Goal: Task Accomplishment & Management: Manage account settings

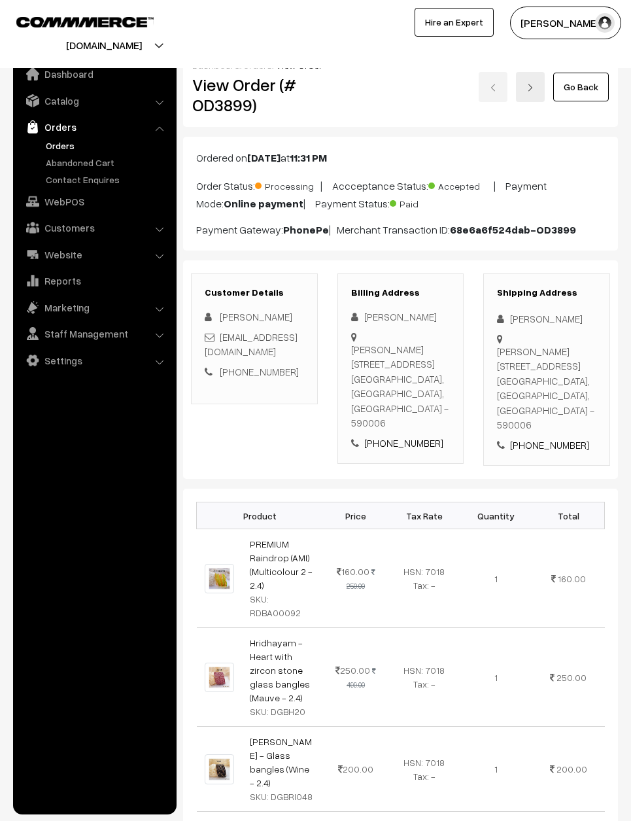
click at [585, 75] on link "Go Back" at bounding box center [581, 87] width 56 height 29
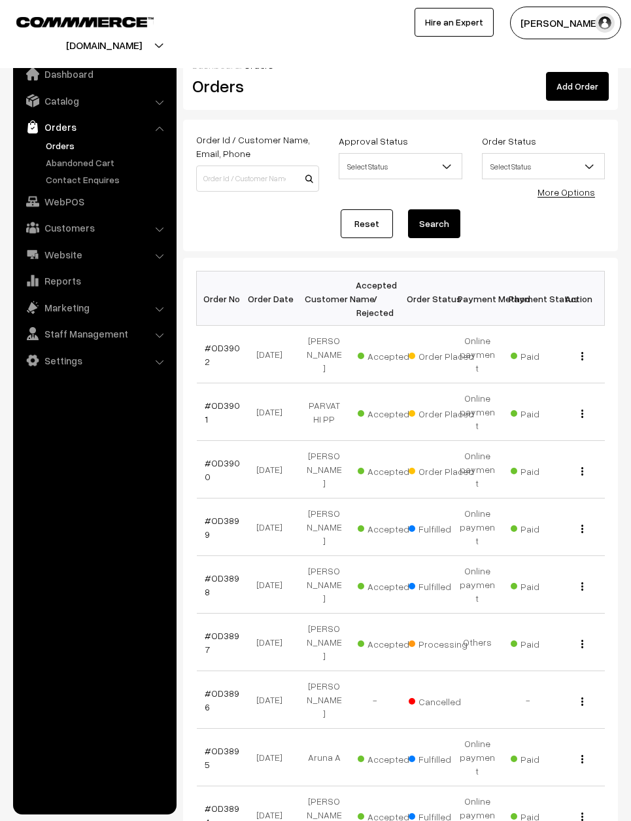
click at [219, 457] on link "#OD3900" at bounding box center [222, 469] width 35 height 25
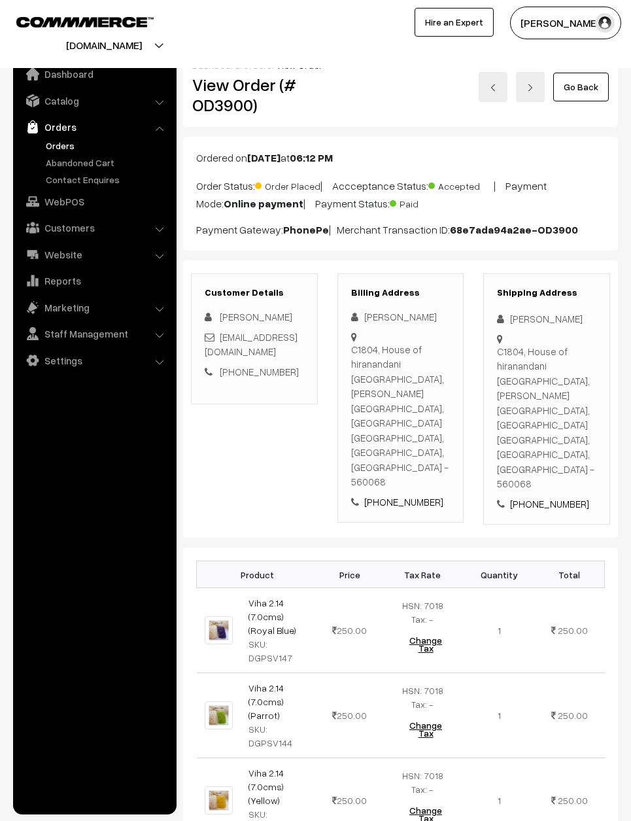
click at [592, 86] on link "Go Back" at bounding box center [581, 87] width 56 height 29
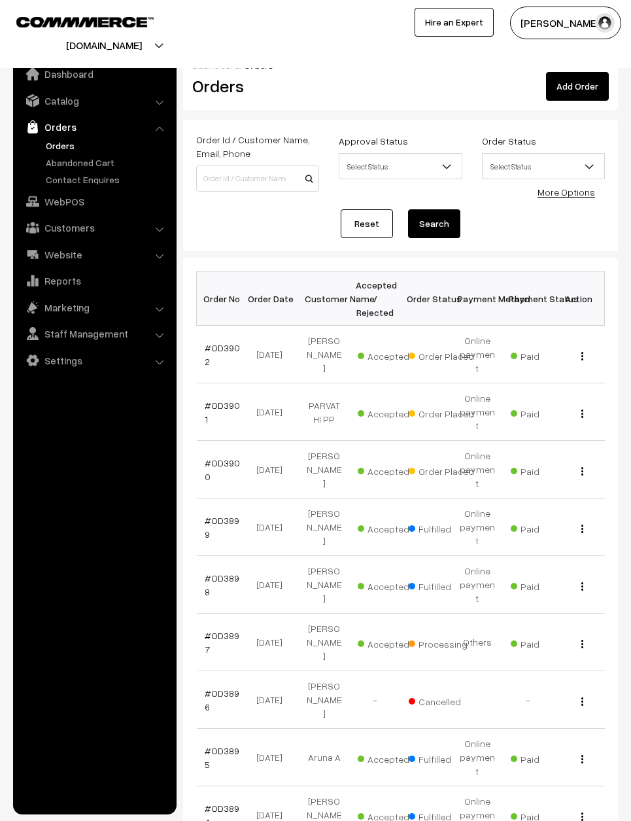
click at [228, 400] on link "#OD3901" at bounding box center [222, 412] width 35 height 25
click at [224, 400] on link "#OD3901" at bounding box center [222, 412] width 35 height 25
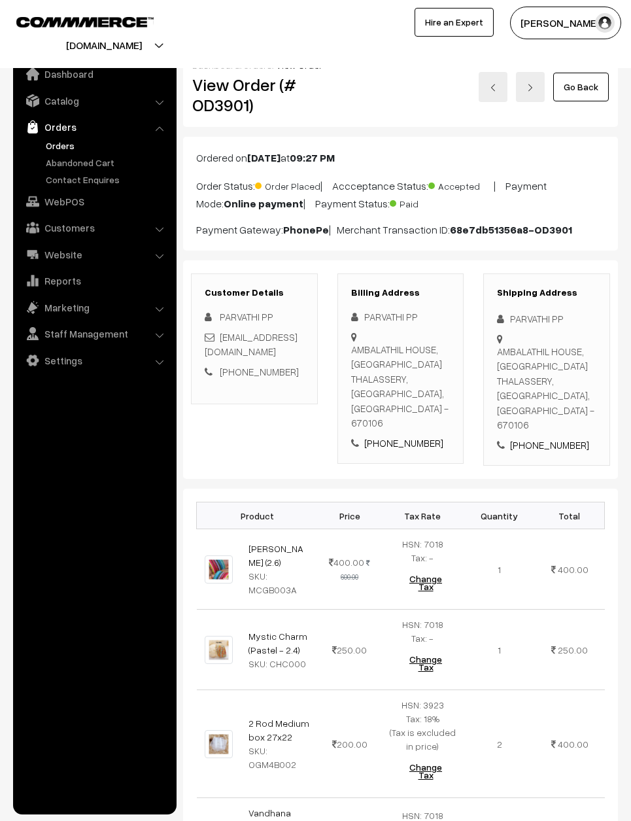
click at [589, 84] on link "Go Back" at bounding box center [581, 87] width 56 height 29
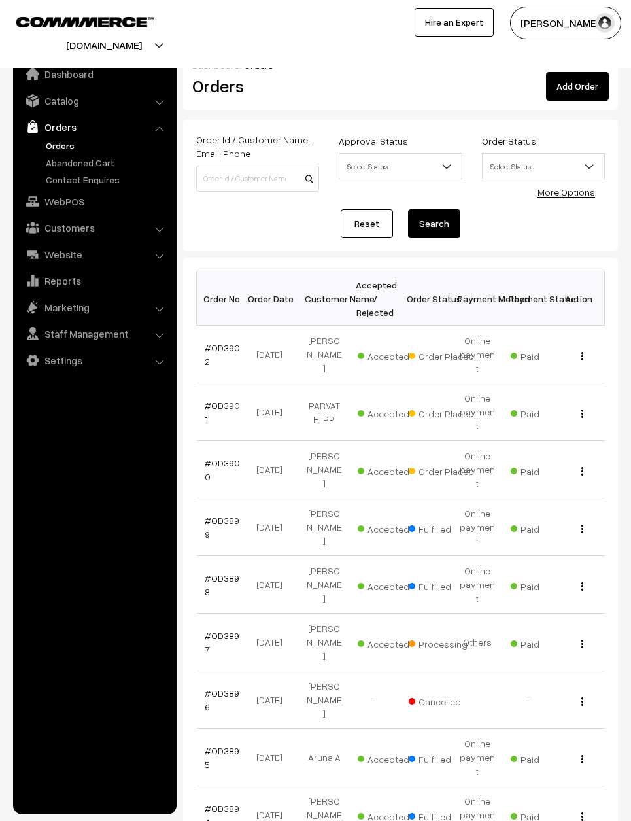
click at [221, 342] on link "#OD3902" at bounding box center [222, 354] width 35 height 25
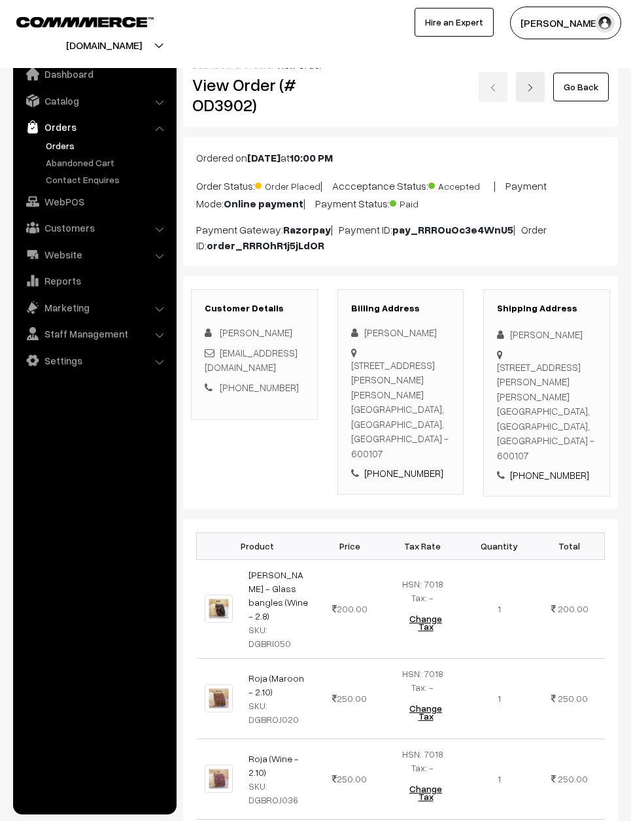
click at [576, 77] on link "Go Back" at bounding box center [581, 87] width 56 height 29
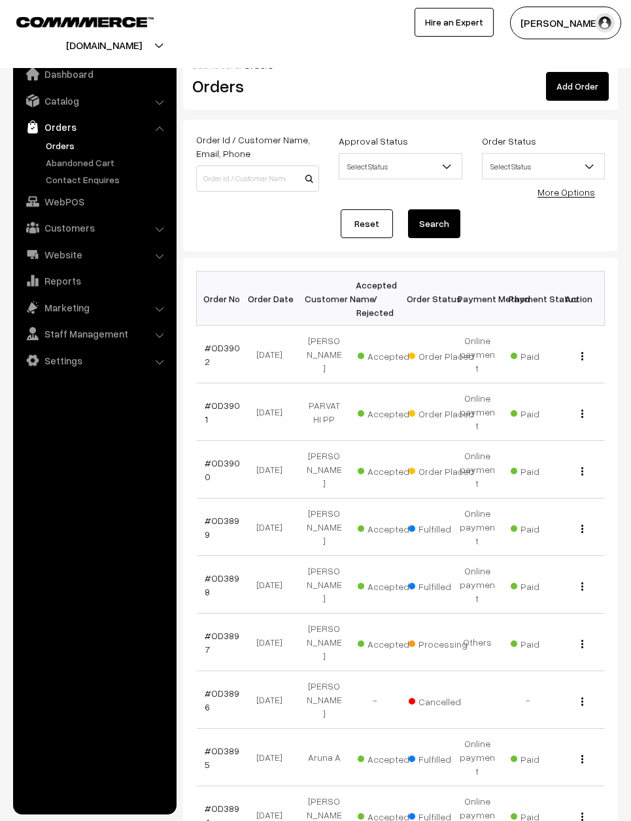
click at [217, 457] on link "#OD3900" at bounding box center [222, 469] width 35 height 25
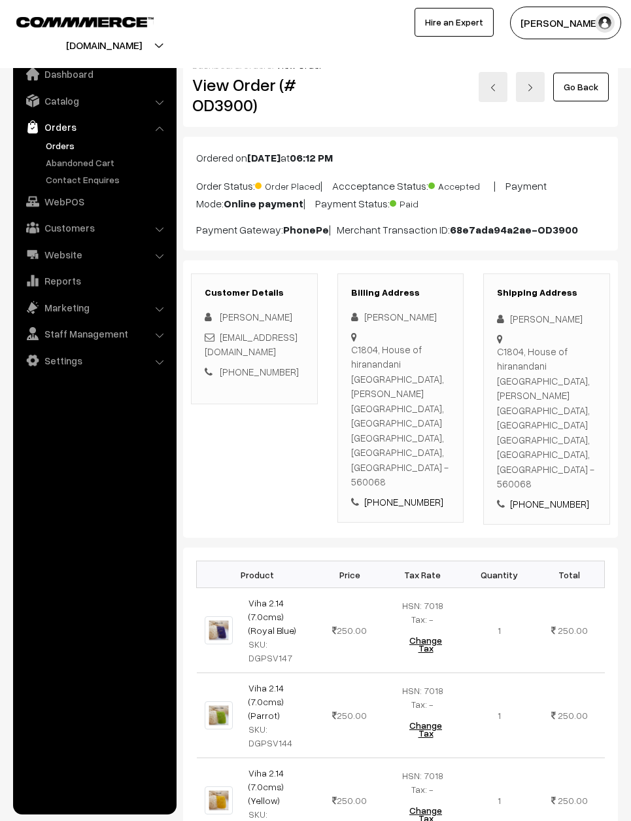
click at [594, 88] on link "Go Back" at bounding box center [581, 87] width 56 height 29
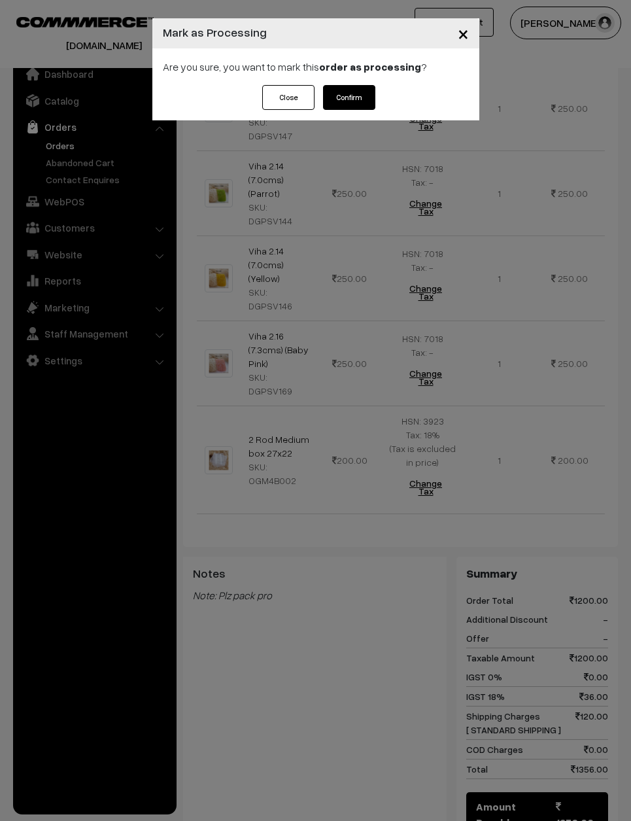
click at [358, 93] on button "Confirm" at bounding box center [349, 97] width 52 height 25
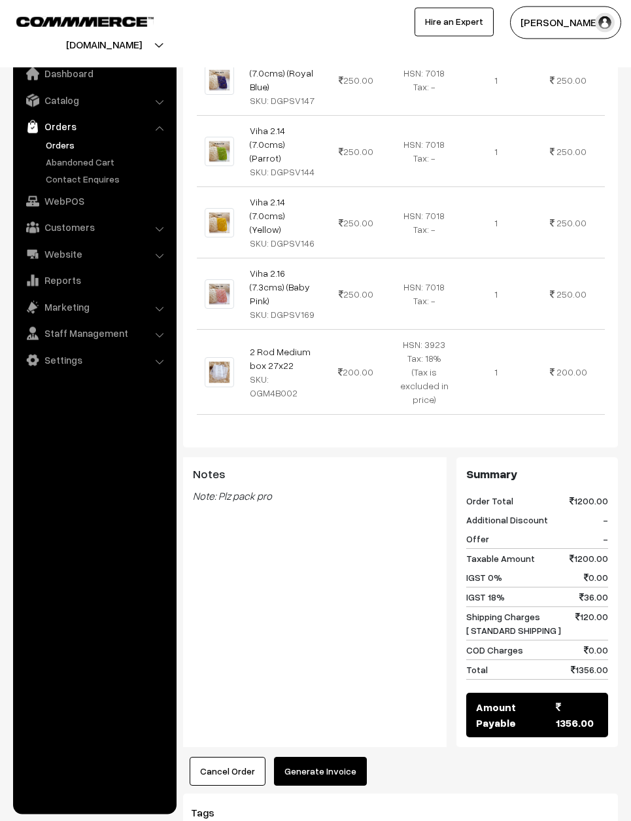
scroll to position [543, 0]
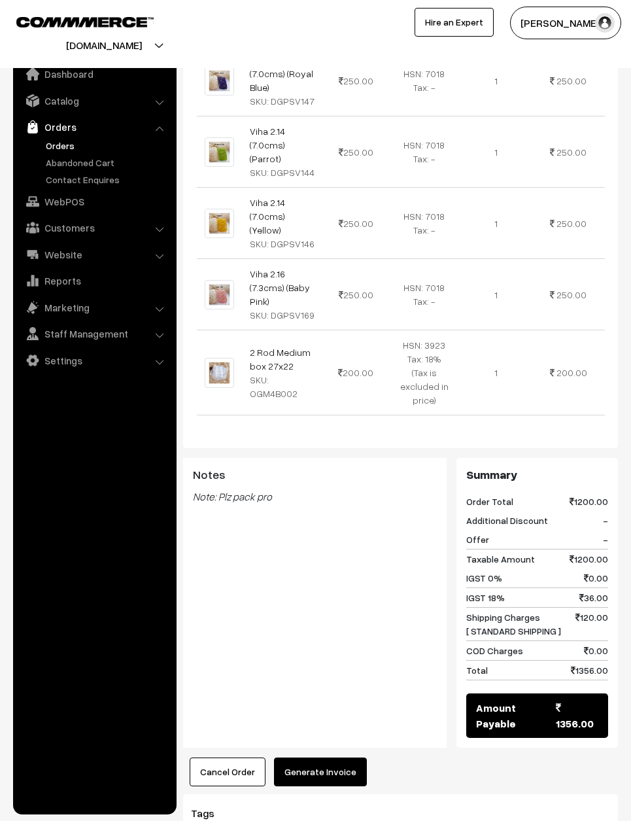
click at [335, 757] on button "Generate Invoice" at bounding box center [320, 771] width 93 height 29
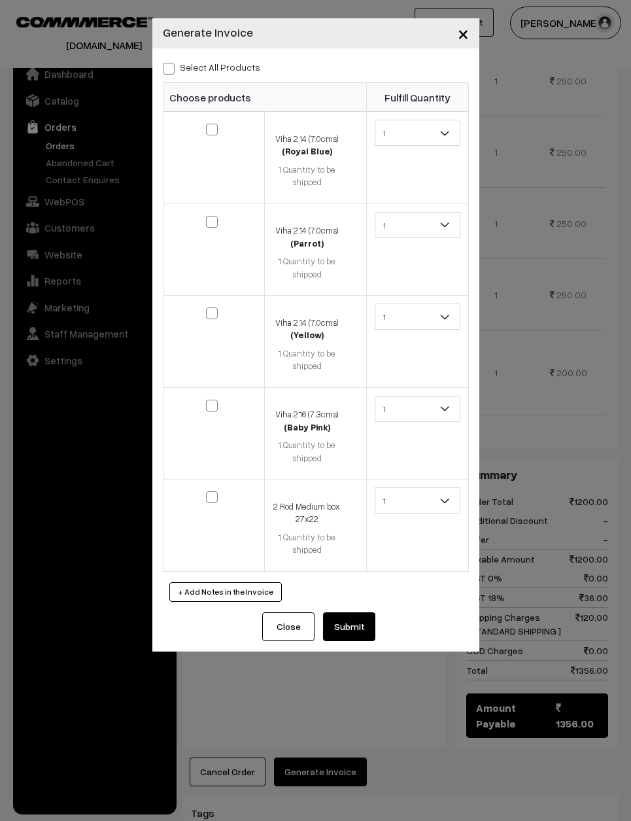
click at [171, 69] on span at bounding box center [169, 69] width 12 height 12
click at [171, 69] on input "Select All Products" at bounding box center [167, 66] width 9 height 9
checkbox input "true"
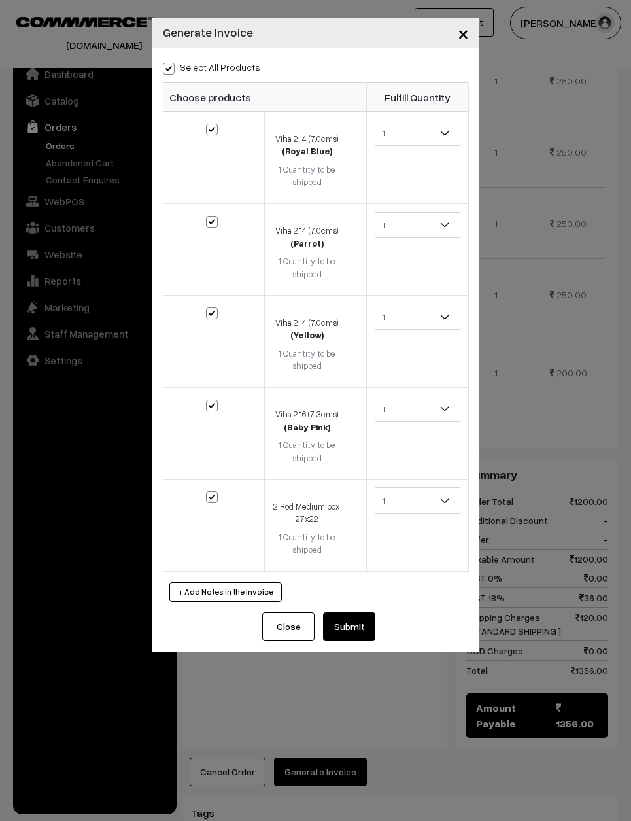
checkbox input "true"
click at [357, 612] on button "Submit" at bounding box center [349, 626] width 52 height 29
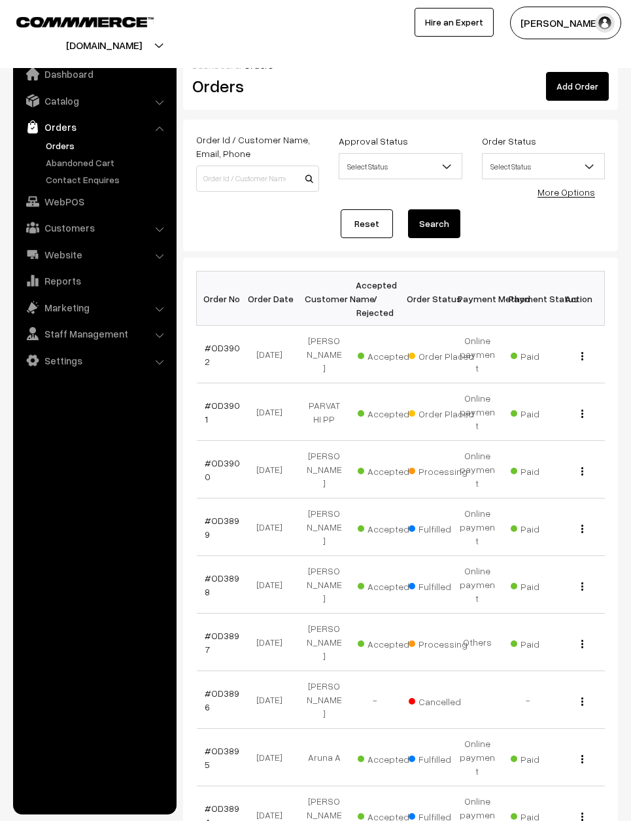
click at [228, 401] on link "#OD3901" at bounding box center [222, 412] width 35 height 25
click at [222, 401] on link "#OD3901" at bounding box center [222, 412] width 35 height 25
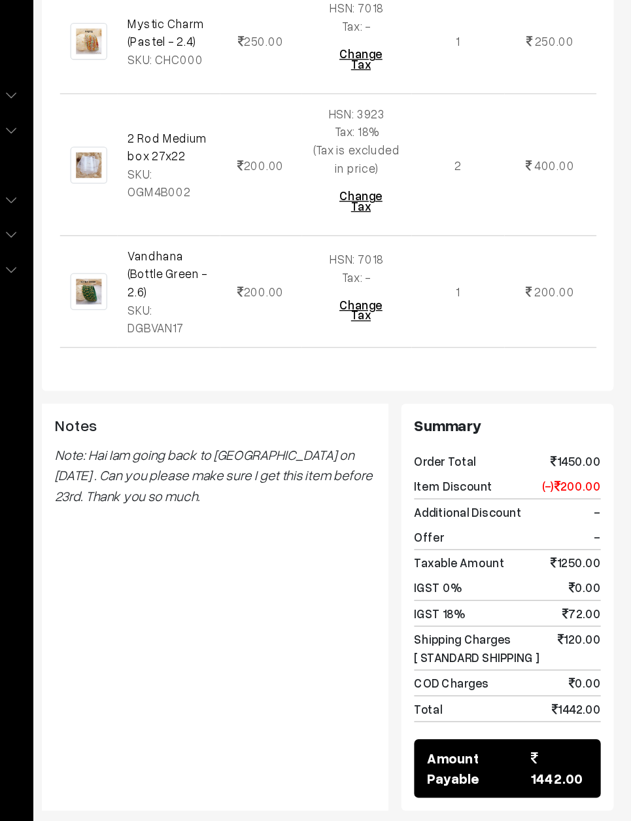
scroll to position [486, 0]
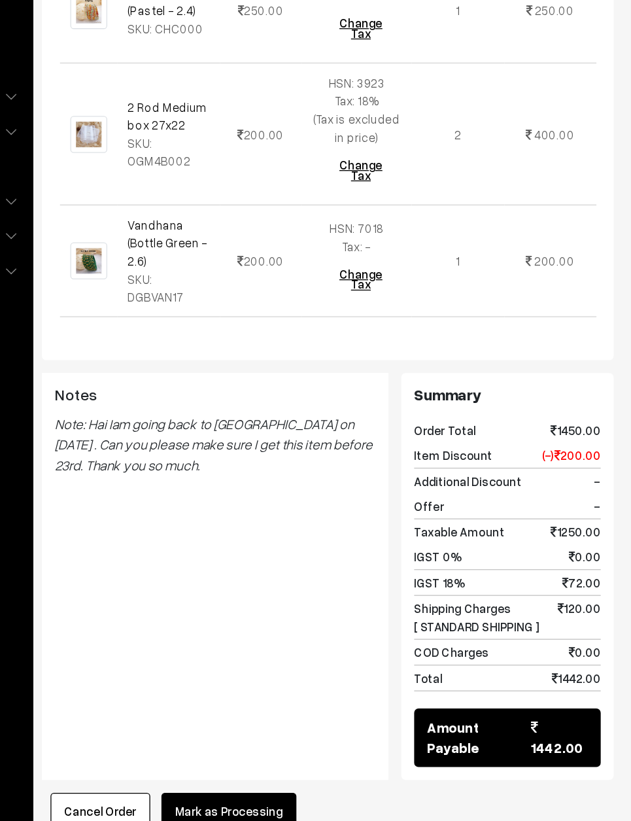
click at [274, 758] on button "Mark as Processing" at bounding box center [325, 772] width 103 height 29
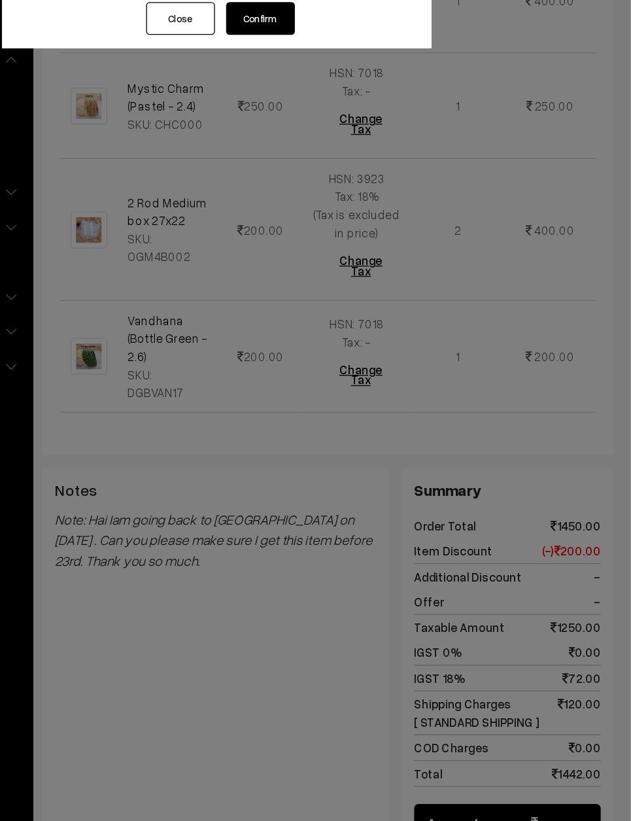
click at [323, 85] on button "Confirm" at bounding box center [349, 97] width 52 height 25
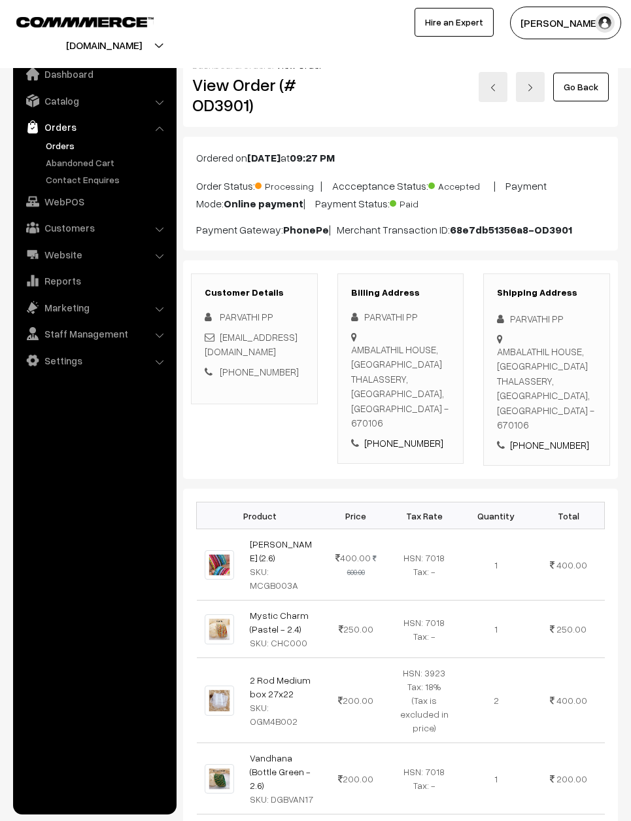
click at [548, 2] on div "varnambyaadhira.com Go to Website Create New Store Varnam Aadhira My Profile Re…" at bounding box center [315, 34] width 631 height 68
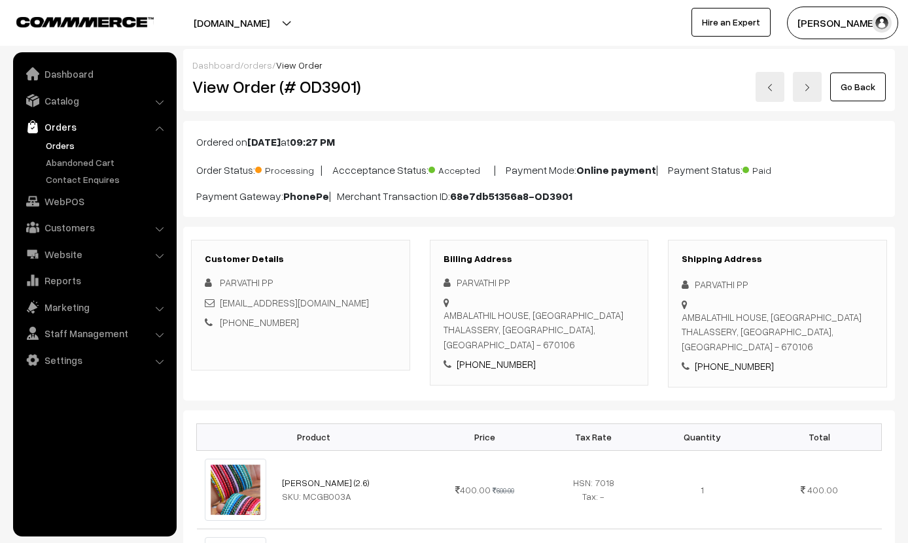
click at [630, 89] on link "Go Back" at bounding box center [858, 87] width 56 height 29
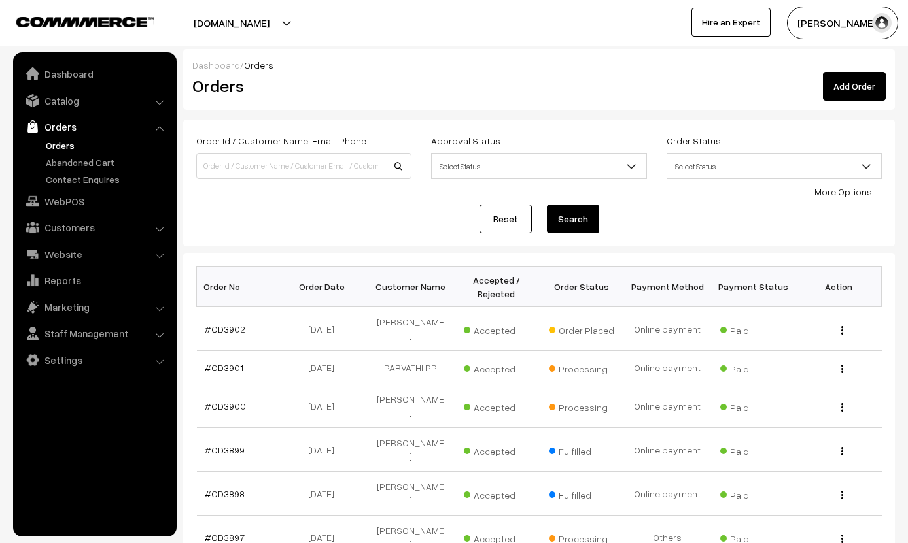
click at [230, 324] on link "#OD3902" at bounding box center [225, 329] width 41 height 11
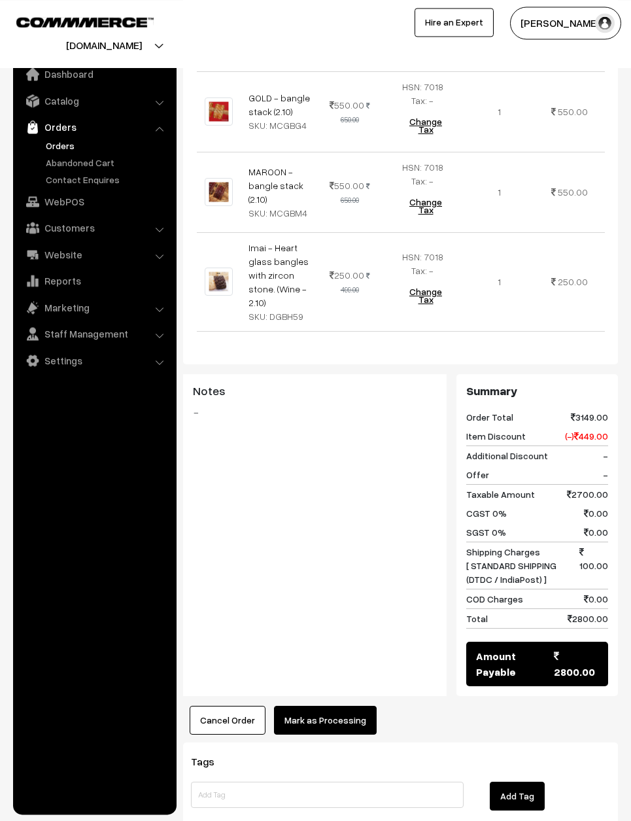
scroll to position [827, 0]
click at [333, 543] on button "Mark as Processing" at bounding box center [325, 720] width 103 height 29
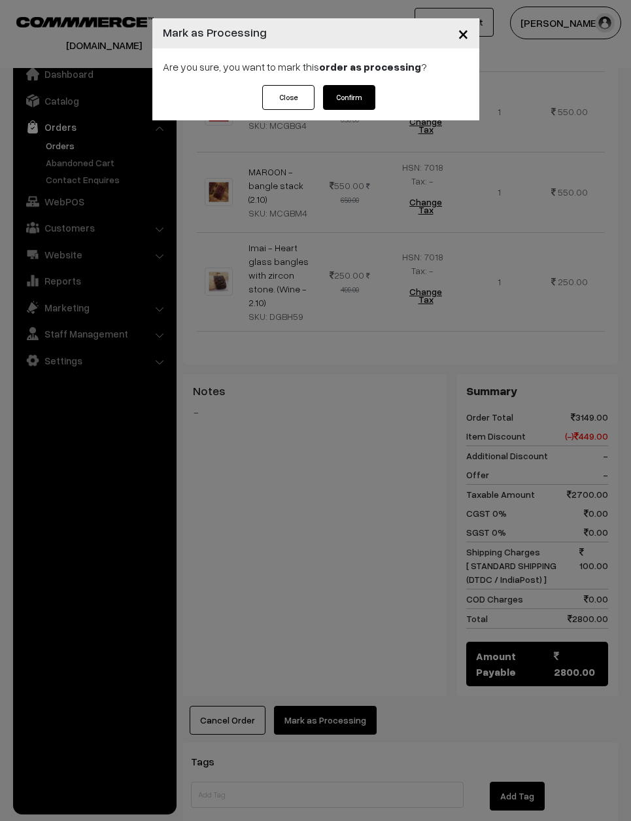
click at [354, 101] on button "Confirm" at bounding box center [349, 97] width 52 height 25
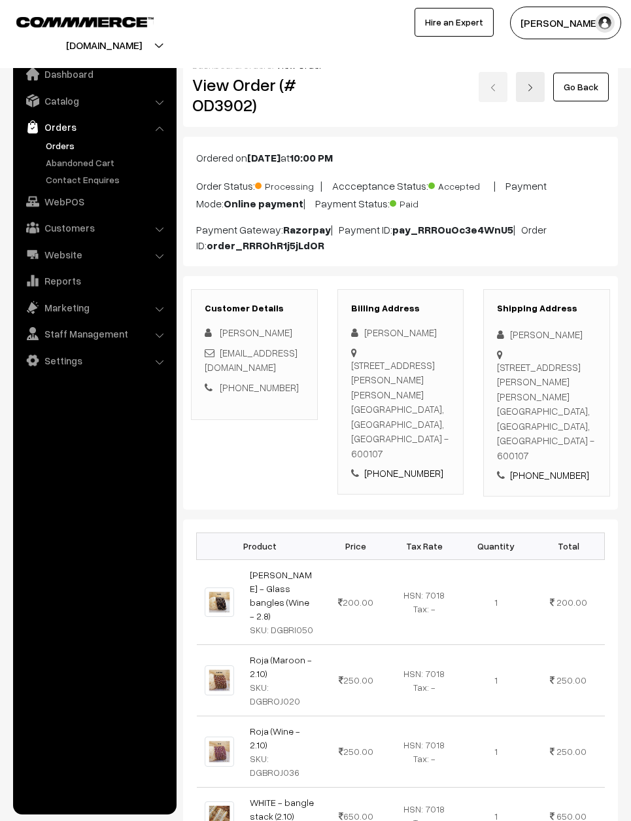
click at [579, 90] on link "Go Back" at bounding box center [581, 87] width 56 height 29
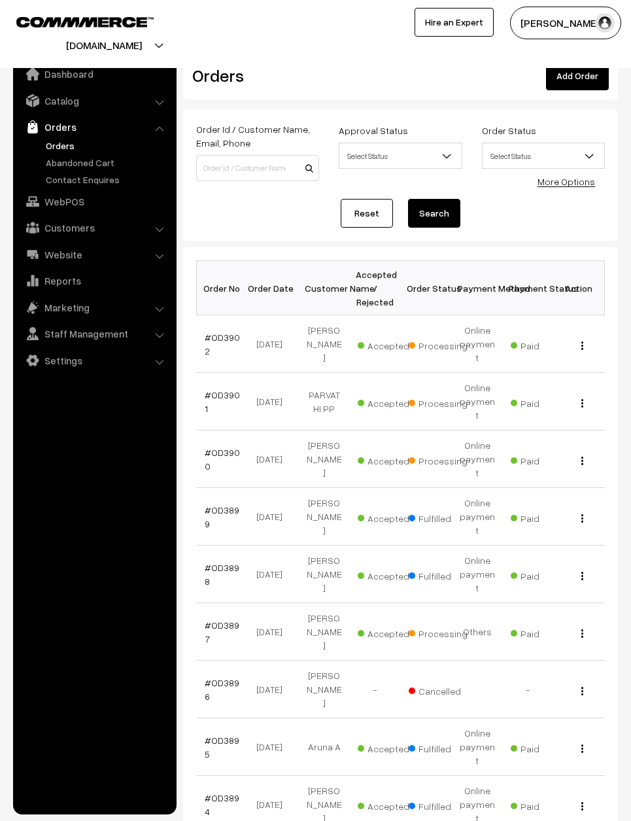
scroll to position [6, 0]
